Goal: Transaction & Acquisition: Purchase product/service

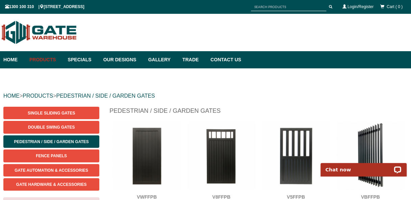
scroll to position [29, 0]
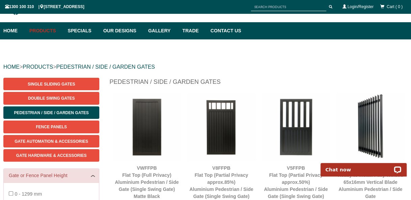
click at [154, 137] on img at bounding box center [147, 127] width 68 height 68
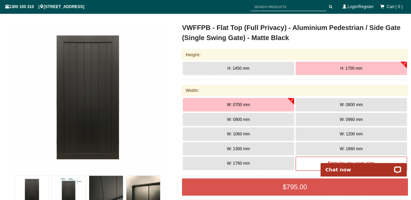
click at [355, 68] on span "H: 1700 mm" at bounding box center [351, 68] width 22 height 5
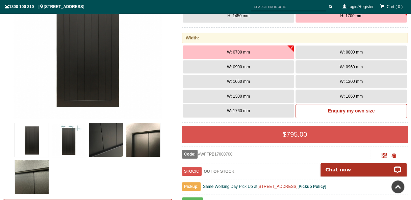
scroll to position [143, 0]
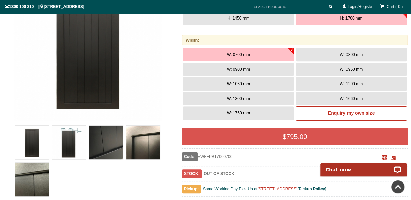
click at [332, 55] on button "W: 0800 mm" at bounding box center [350, 54] width 111 height 13
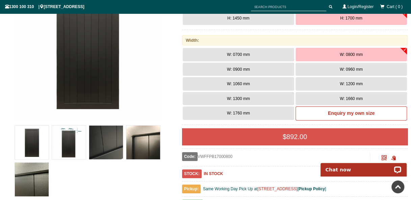
click at [246, 70] on span "W: 0900 mm" at bounding box center [238, 69] width 23 height 5
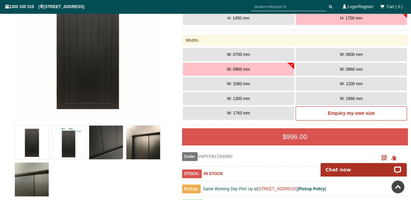
click at [241, 57] on button "W: 0700 mm" at bounding box center [238, 54] width 111 height 13
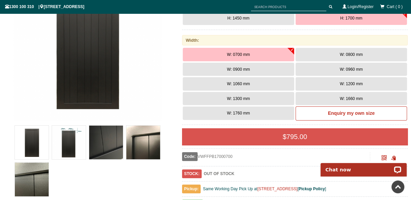
click at [241, 71] on span "W: 0900 mm" at bounding box center [238, 69] width 23 height 5
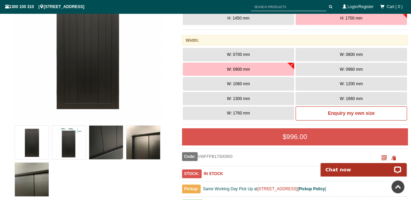
scroll to position [186, 0]
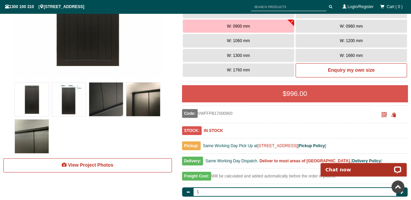
click at [94, 97] on img at bounding box center [106, 100] width 34 height 34
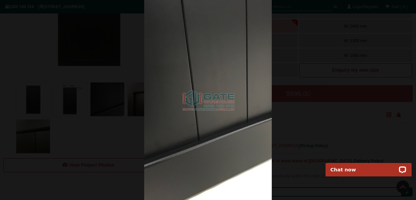
click at [338, 51] on div at bounding box center [208, 100] width 416 height 200
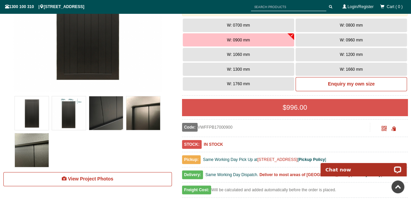
scroll to position [171, 0]
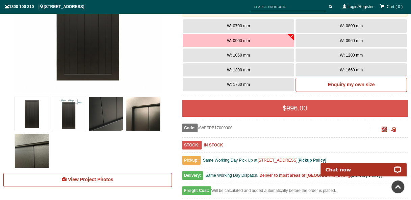
click at [63, 123] on img at bounding box center [69, 114] width 34 height 34
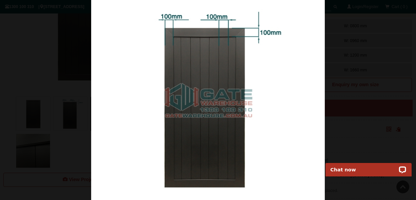
click at [60, 25] on div at bounding box center [208, 100] width 416 height 200
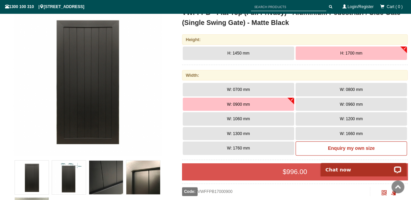
scroll to position [0, 0]
